Goal: Information Seeking & Learning: Learn about a topic

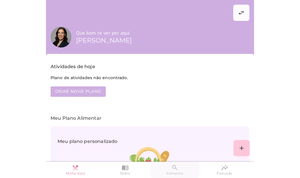
click at [173, 171] on span "Alimentos" at bounding box center [174, 173] width 17 height 5
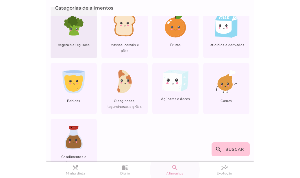
scroll to position [29, 0]
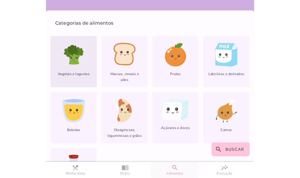
click at [71, 59] on icon at bounding box center [73, 59] width 13 height 12
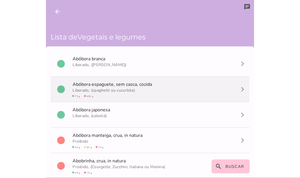
click at [75, 91] on span "Liberado, (spaghetti ou cucurbita)" at bounding box center [104, 89] width 62 height 5
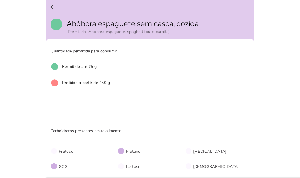
scroll to position [0, 0]
click at [52, 8] on icon "arrow_back" at bounding box center [52, 6] width 7 height 7
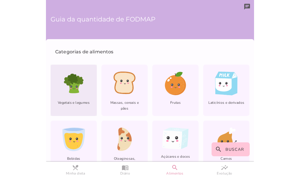
click at [68, 81] on icon at bounding box center [68, 81] width 8 height 10
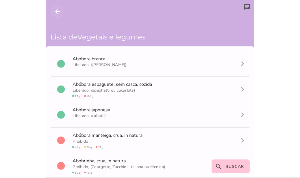
click at [55, 12] on icon "arrow_back" at bounding box center [57, 11] width 7 height 7
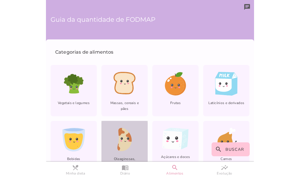
click at [129, 130] on icon "lfm-list-nuts" at bounding box center [124, 140] width 15 height 24
